Goal: Task Accomplishment & Management: Use online tool/utility

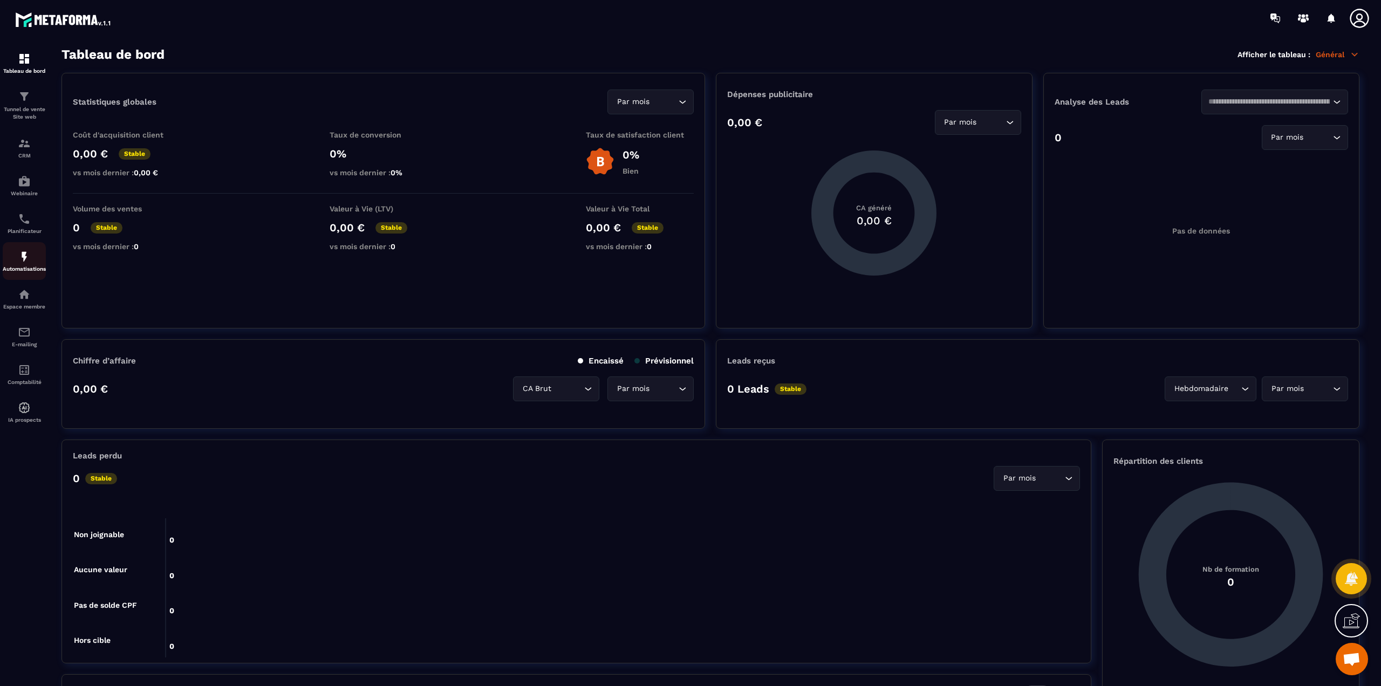
click at [19, 258] on img at bounding box center [24, 256] width 13 height 13
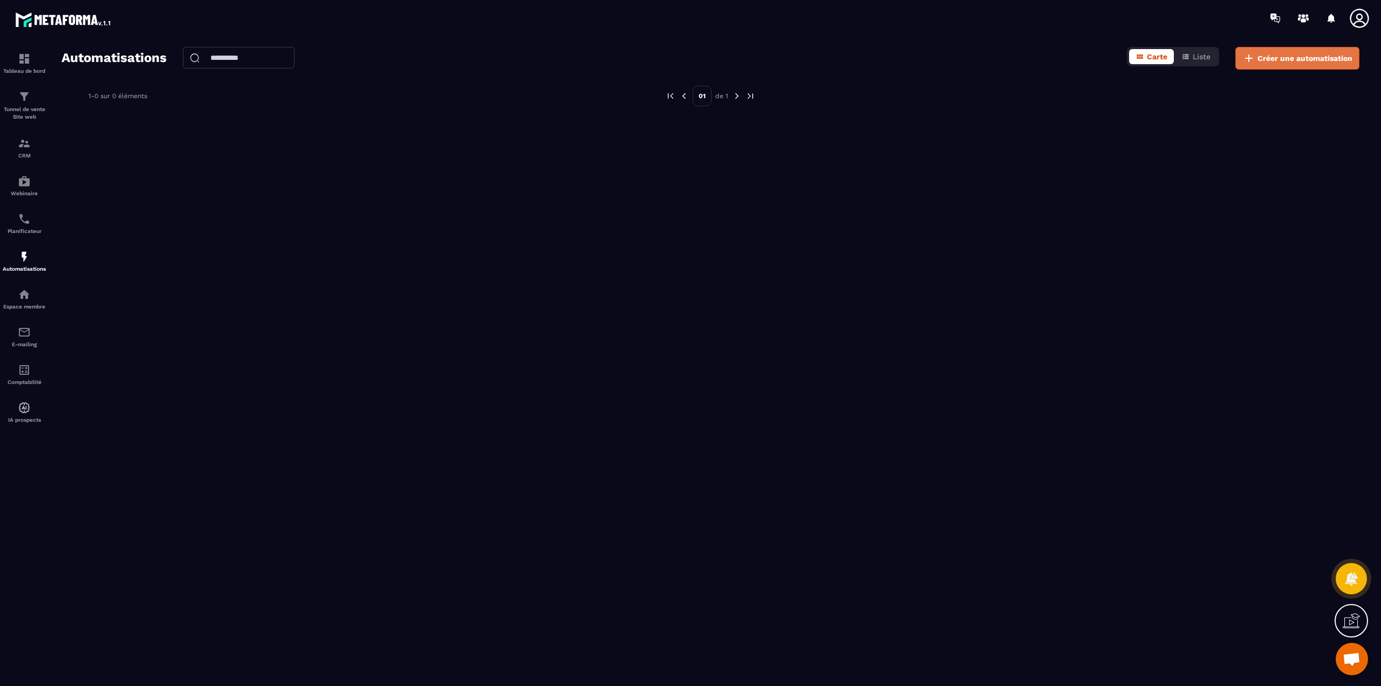
click at [1259, 58] on span "Créer une automatisation" at bounding box center [1305, 58] width 95 height 11
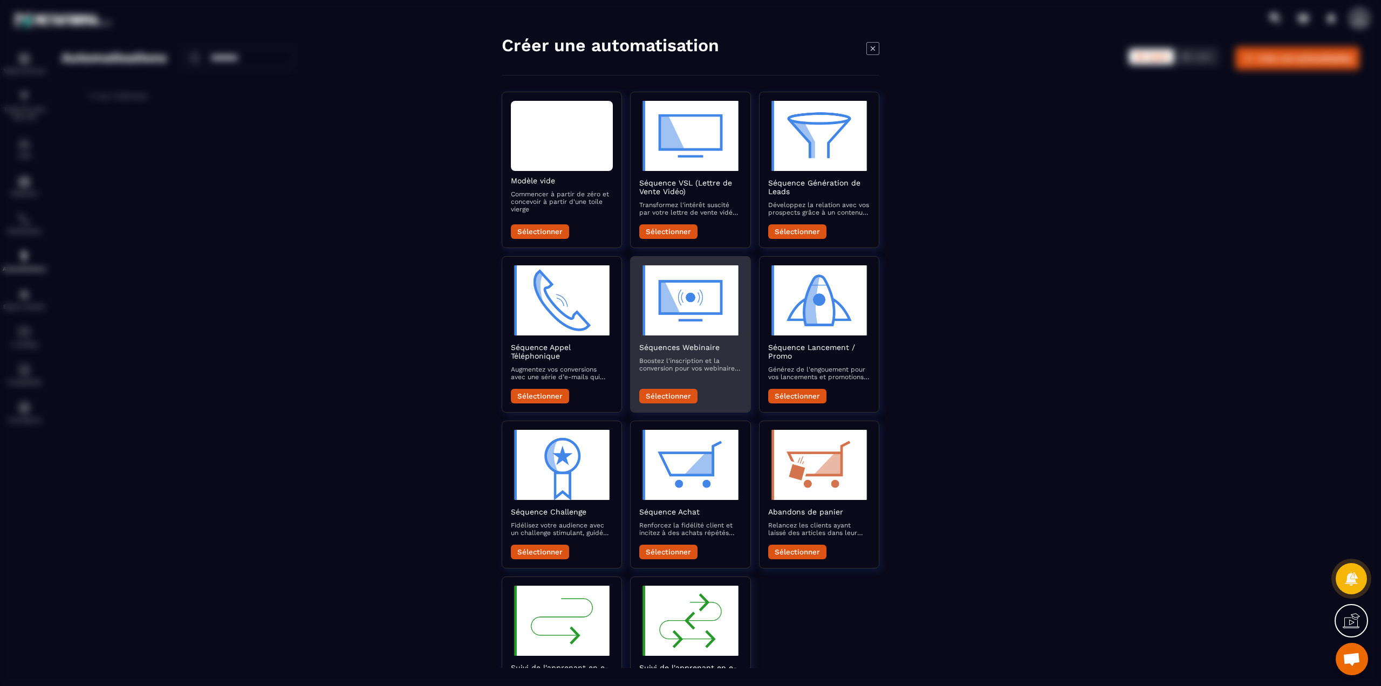
click at [673, 395] on button "Sélectionner" at bounding box center [668, 396] width 58 height 15
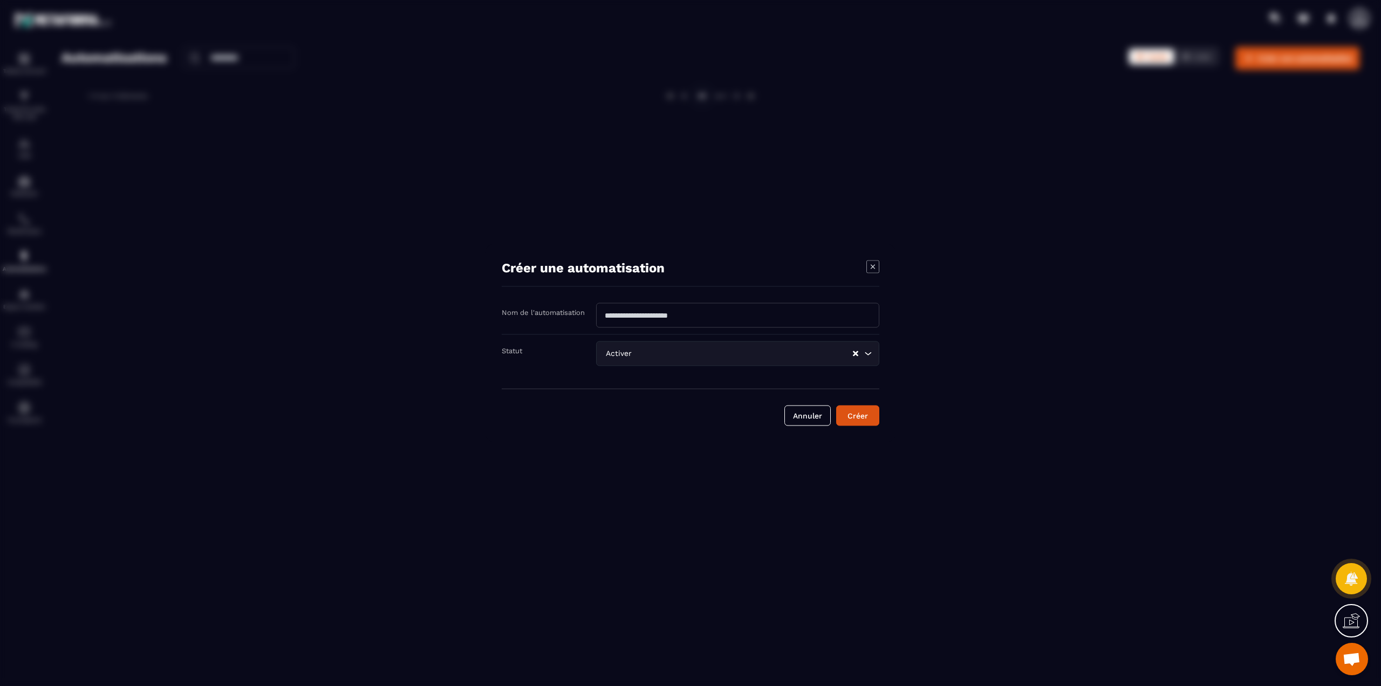
click at [647, 319] on input "Modal window" at bounding box center [737, 315] width 283 height 25
type input "*"
type input "*******"
click at [859, 416] on button "Créer" at bounding box center [857, 416] width 43 height 21
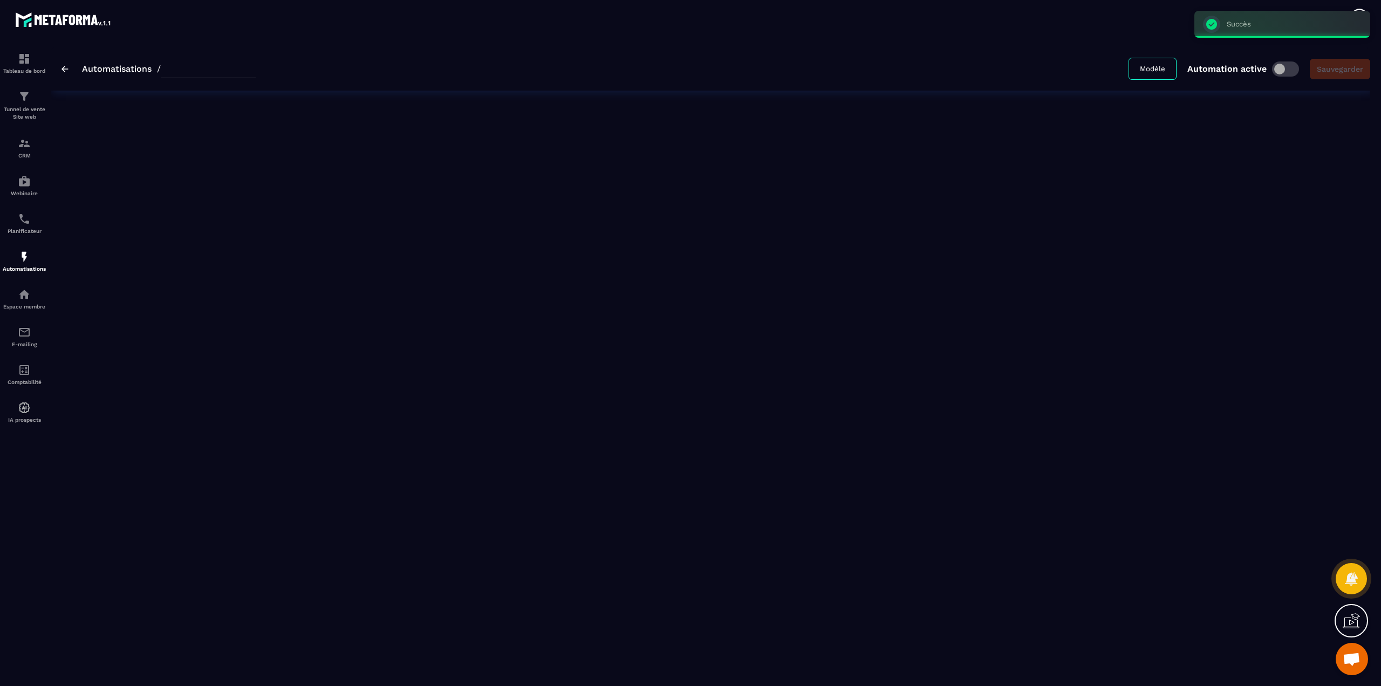
type input "*******"
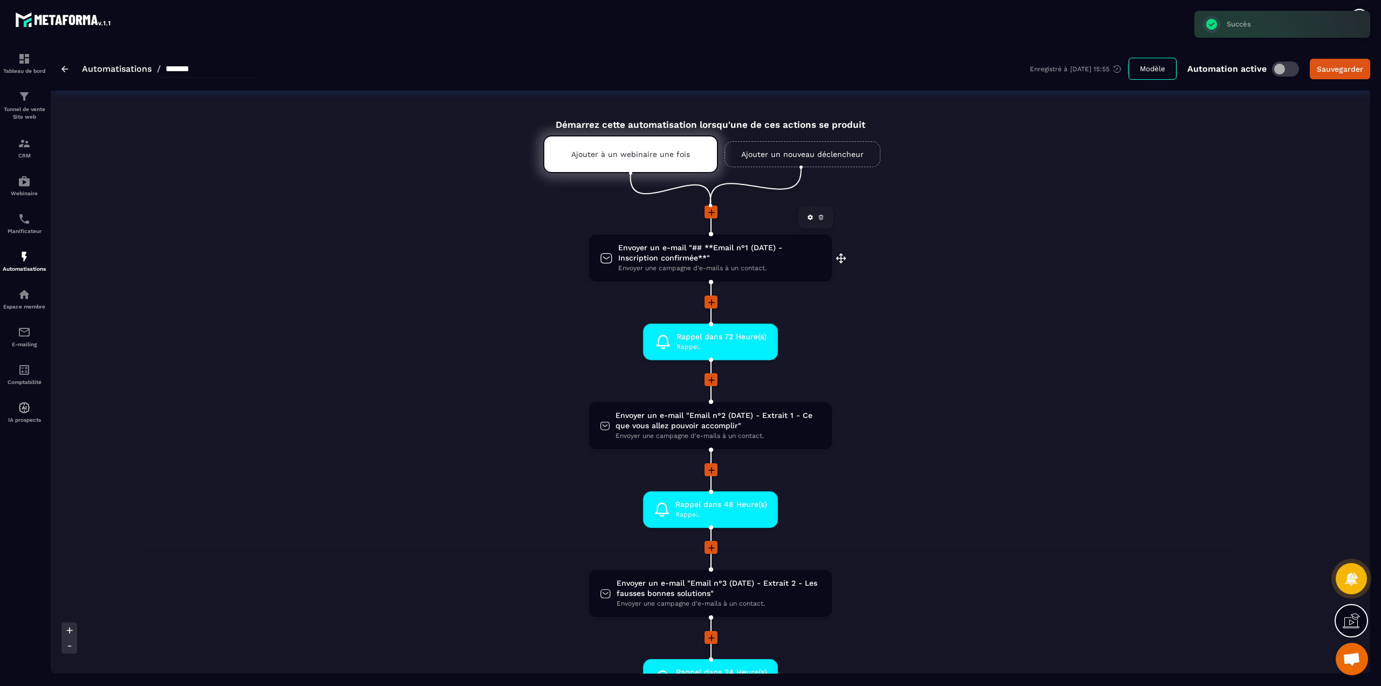
click at [661, 265] on span "Envoyer une campagne d'e-mails à un contact." at bounding box center [719, 268] width 203 height 10
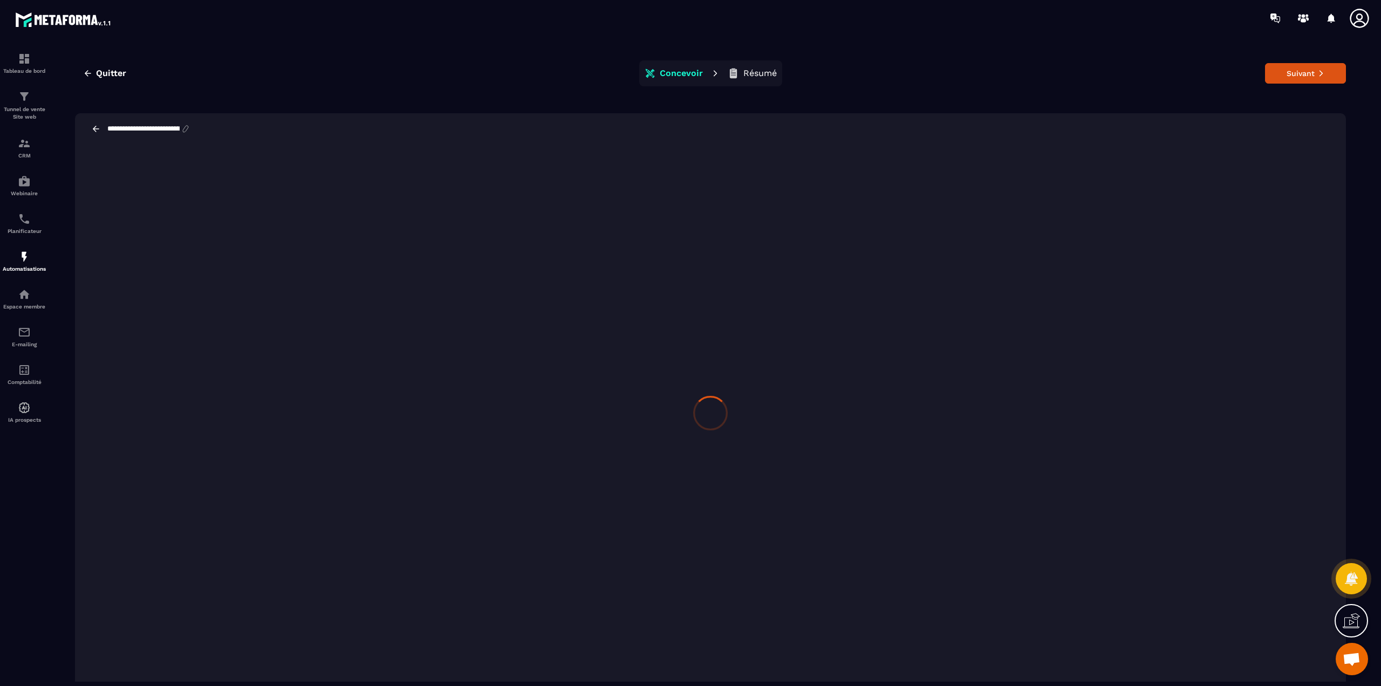
click at [159, 131] on input "**********" at bounding box center [143, 129] width 74 height 9
click at [21, 258] on img at bounding box center [24, 256] width 13 height 13
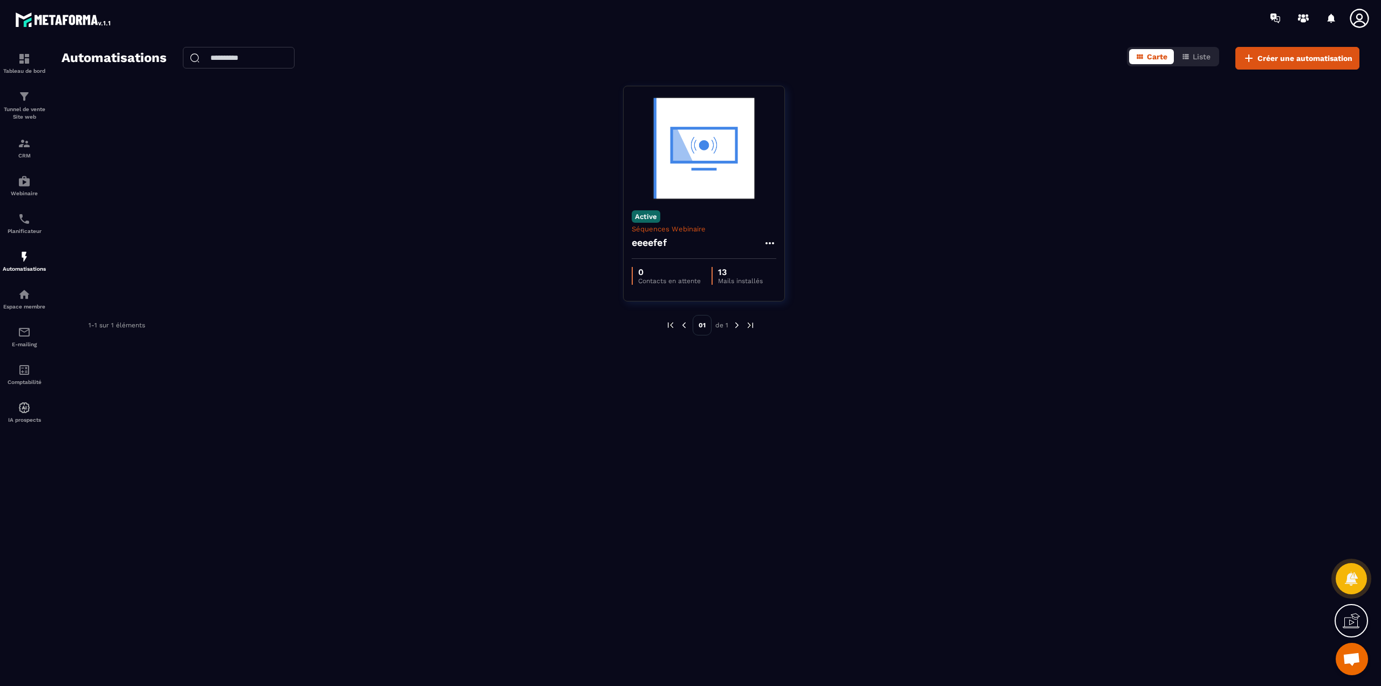
click at [257, 271] on div "Active Séquences Webinaire eeeefef 0 Contacts en attente 13 Mails installés" at bounding box center [711, 200] width 1298 height 229
click at [1271, 57] on span "Créer une automatisation" at bounding box center [1305, 58] width 95 height 11
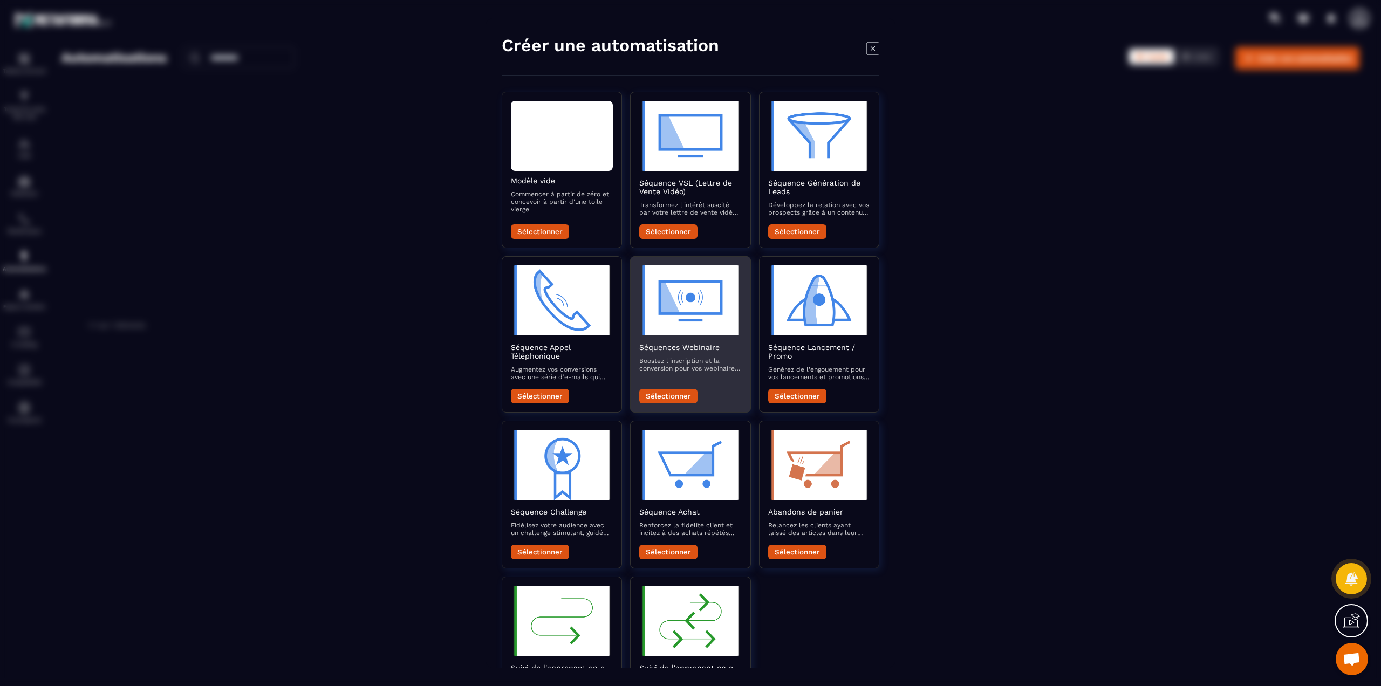
click at [660, 391] on button "Sélectionner" at bounding box center [668, 396] width 58 height 15
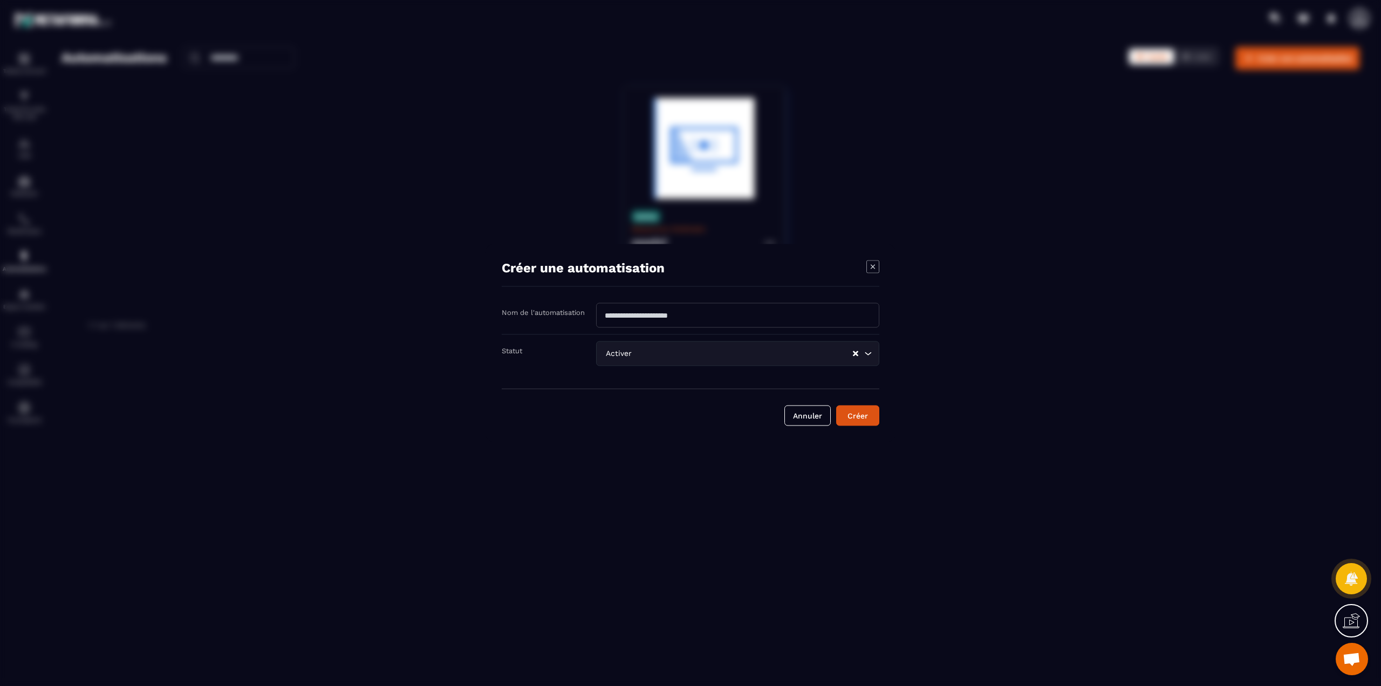
click at [655, 324] on input "Modal window" at bounding box center [737, 315] width 283 height 25
type input "*"
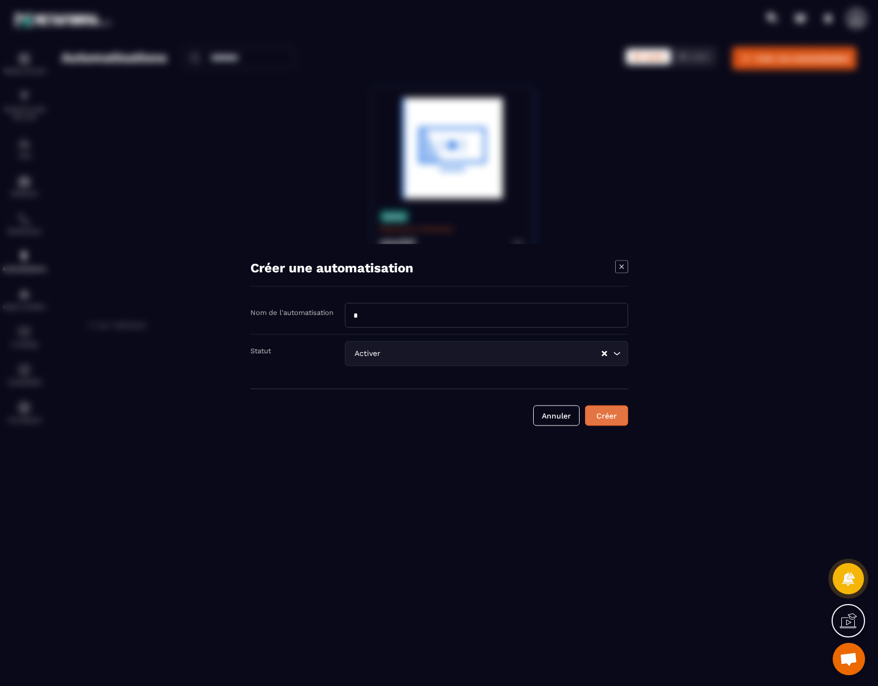
click at [613, 419] on button "Créer" at bounding box center [606, 416] width 43 height 21
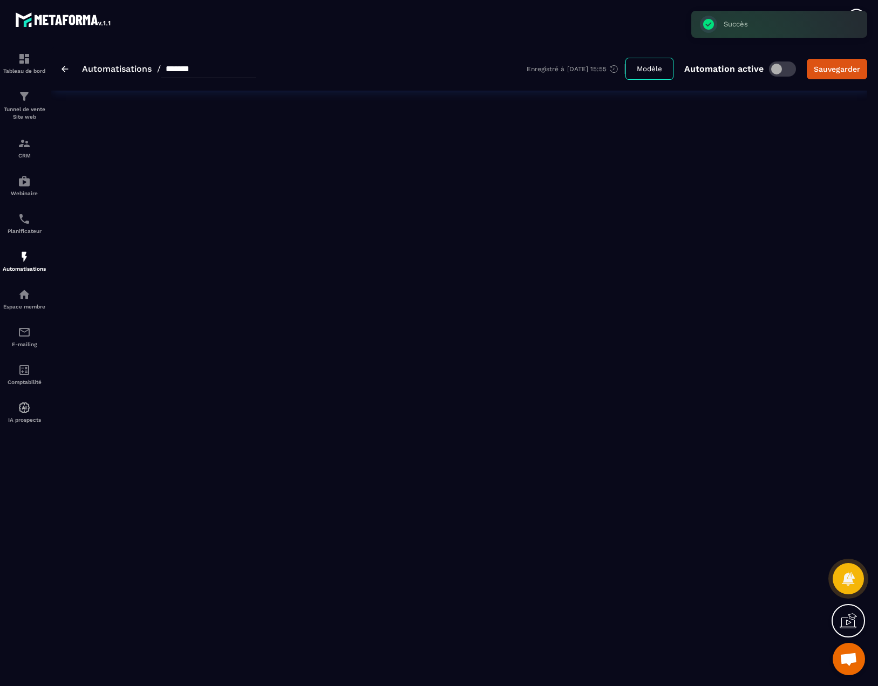
type input "*"
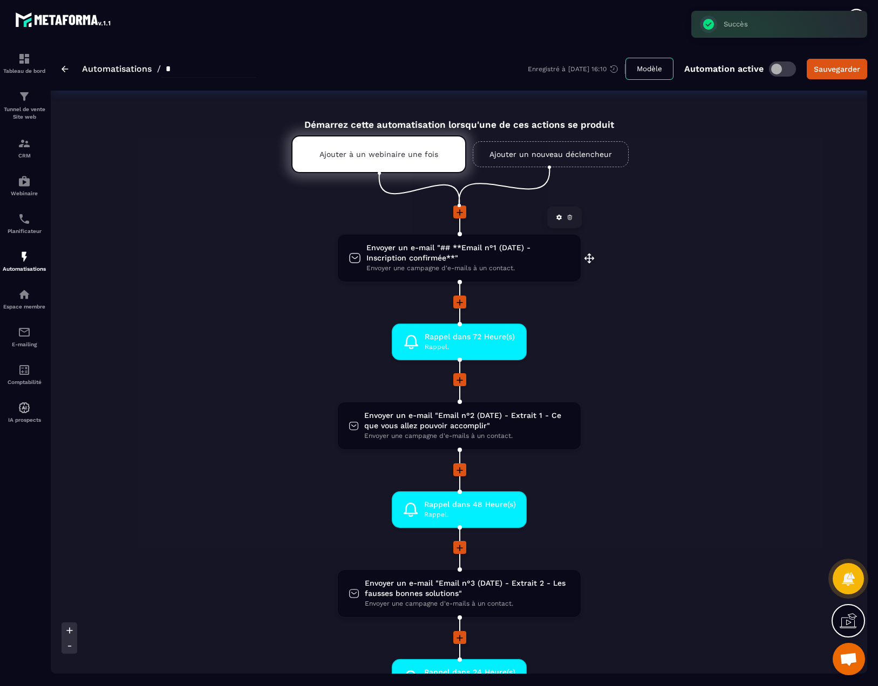
click at [507, 263] on span "Envoyer une campagne d'e-mails à un contact." at bounding box center [467, 268] width 203 height 10
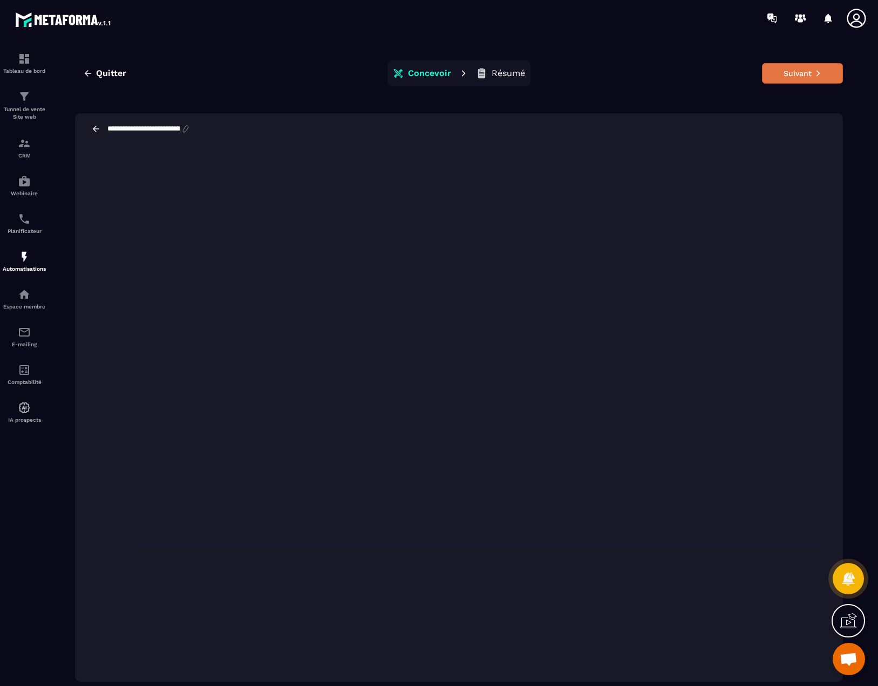
click at [783, 73] on button "Suivant" at bounding box center [802, 73] width 81 height 21
click at [436, 36] on section "**********" at bounding box center [439, 364] width 878 height 657
